Goal: Transaction & Acquisition: Book appointment/travel/reservation

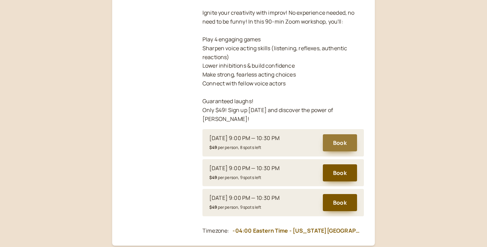
scroll to position [199, 0]
click at [339, 135] on button "Book" at bounding box center [340, 143] width 34 height 17
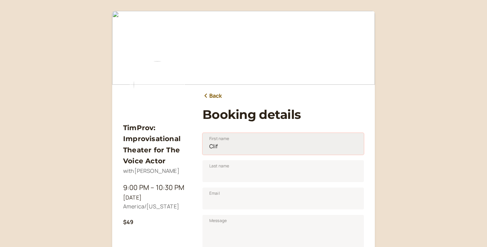
type input "Clif"
type input "[PERSON_NAME]"
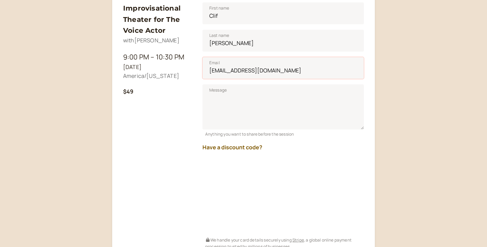
scroll to position [132, 0]
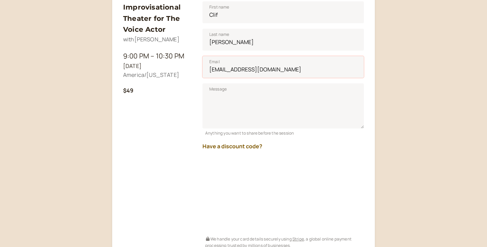
type input "[EMAIL_ADDRESS][DOMAIN_NAME]"
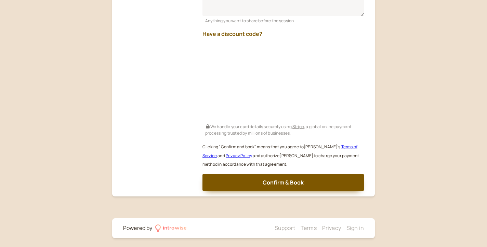
scroll to position [244, 0]
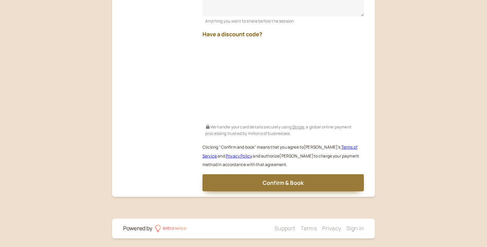
click at [299, 179] on span "Confirm & Book" at bounding box center [283, 183] width 41 height 8
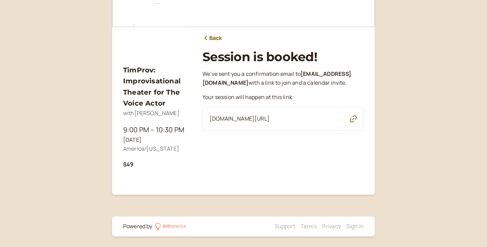
scroll to position [58, 0]
click at [354, 117] on icon "button" at bounding box center [353, 119] width 7 height 7
click at [207, 37] on icon at bounding box center [206, 38] width 7 height 5
